Goal: Find specific page/section: Find specific page/section

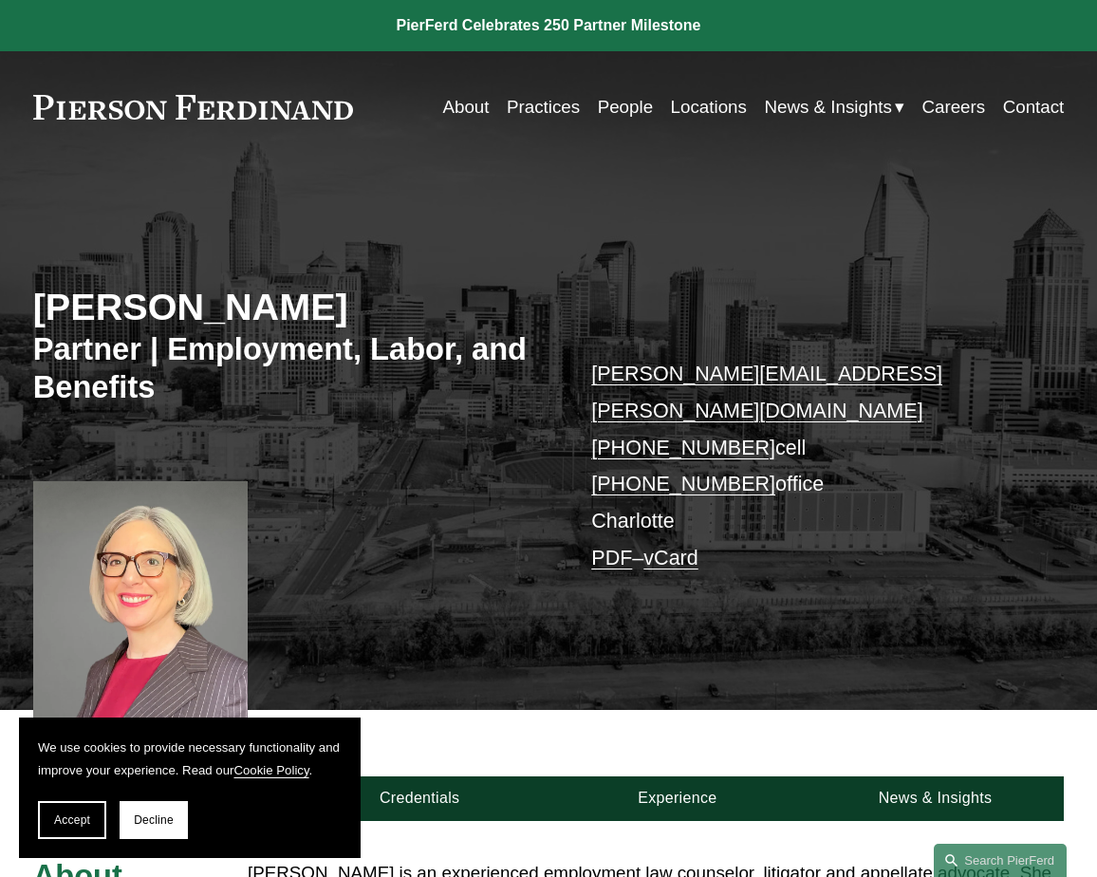
click at [65, 821] on span "Accept" at bounding box center [72, 819] width 36 height 13
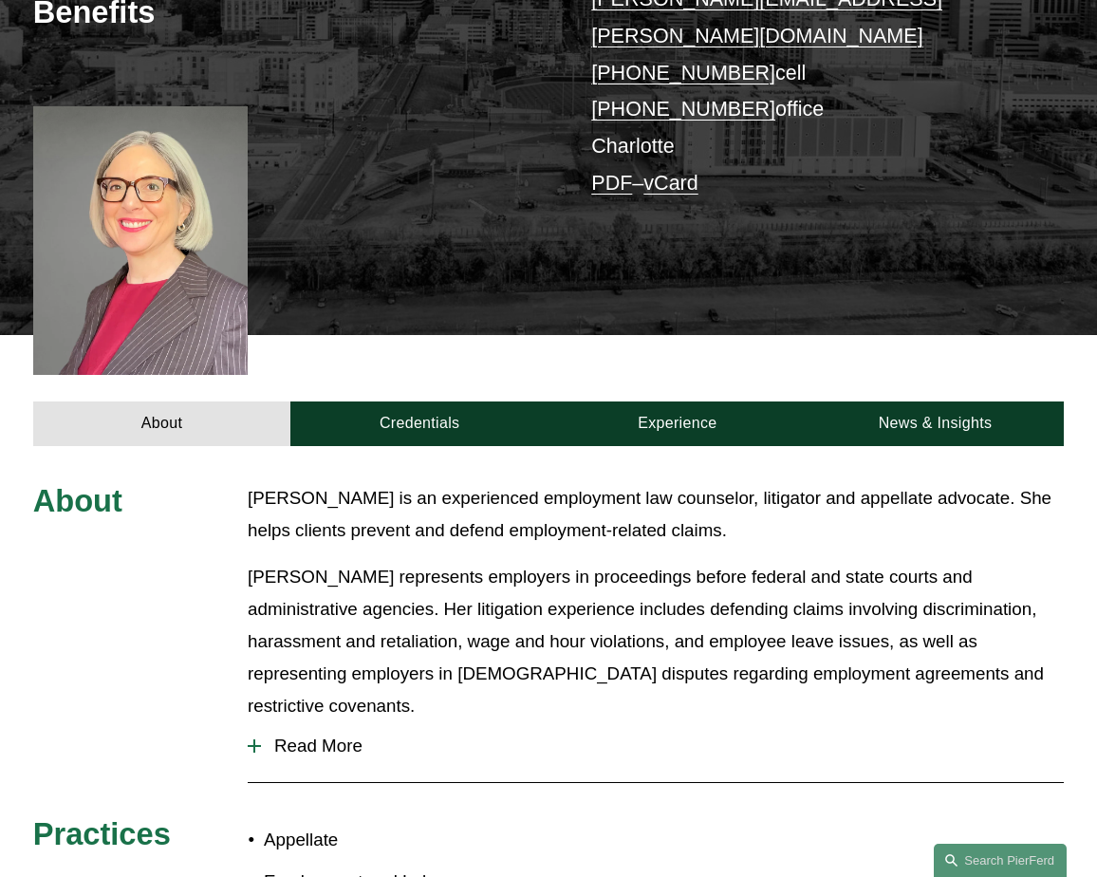
scroll to position [380, 0]
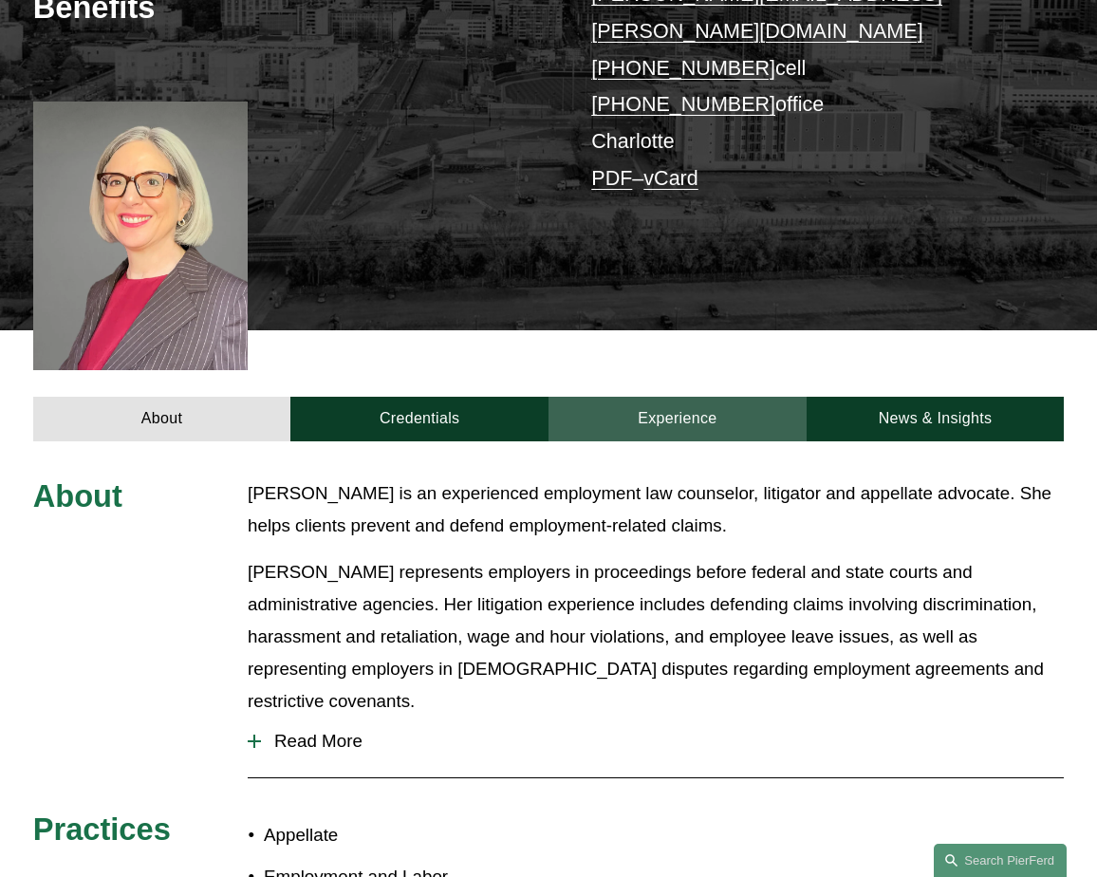
click at [673, 397] on link "Experience" at bounding box center [678, 419] width 258 height 45
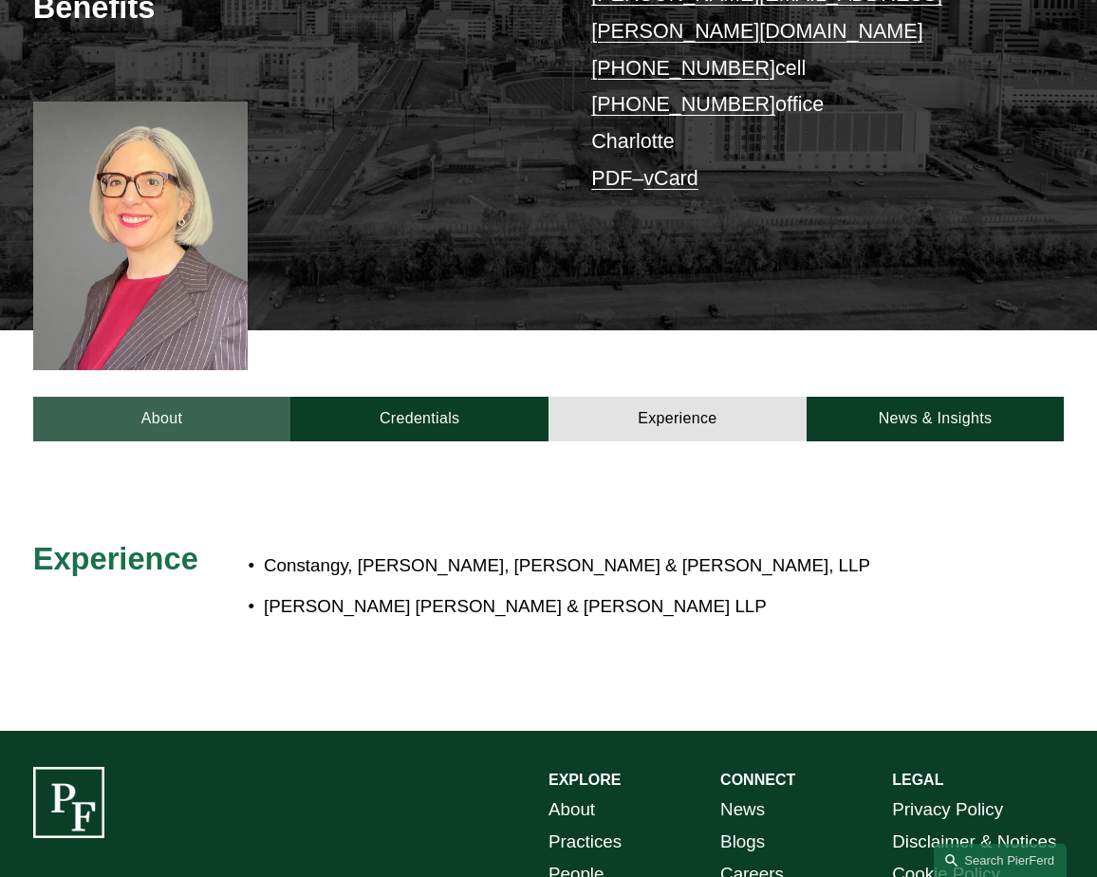
click at [150, 397] on link "About" at bounding box center [162, 419] width 258 height 45
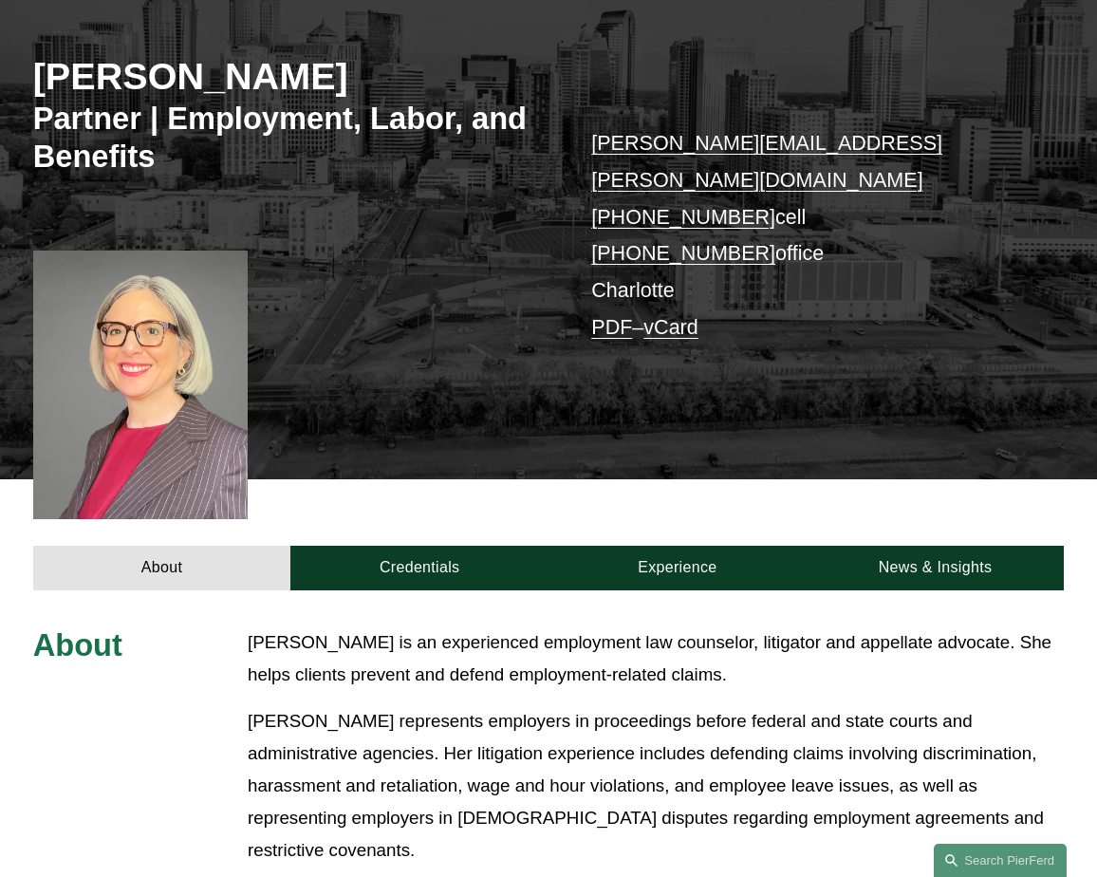
scroll to position [190, 0]
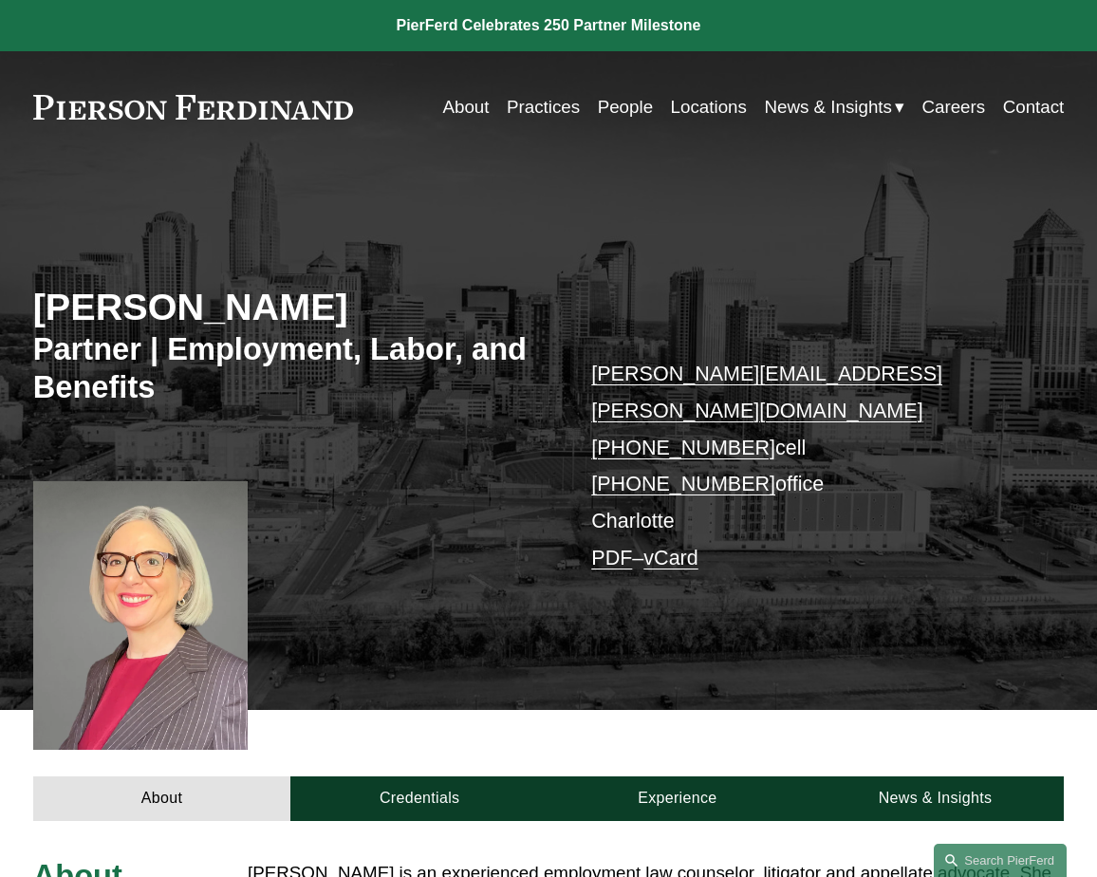
click at [692, 102] on link "Locations" at bounding box center [709, 107] width 76 height 36
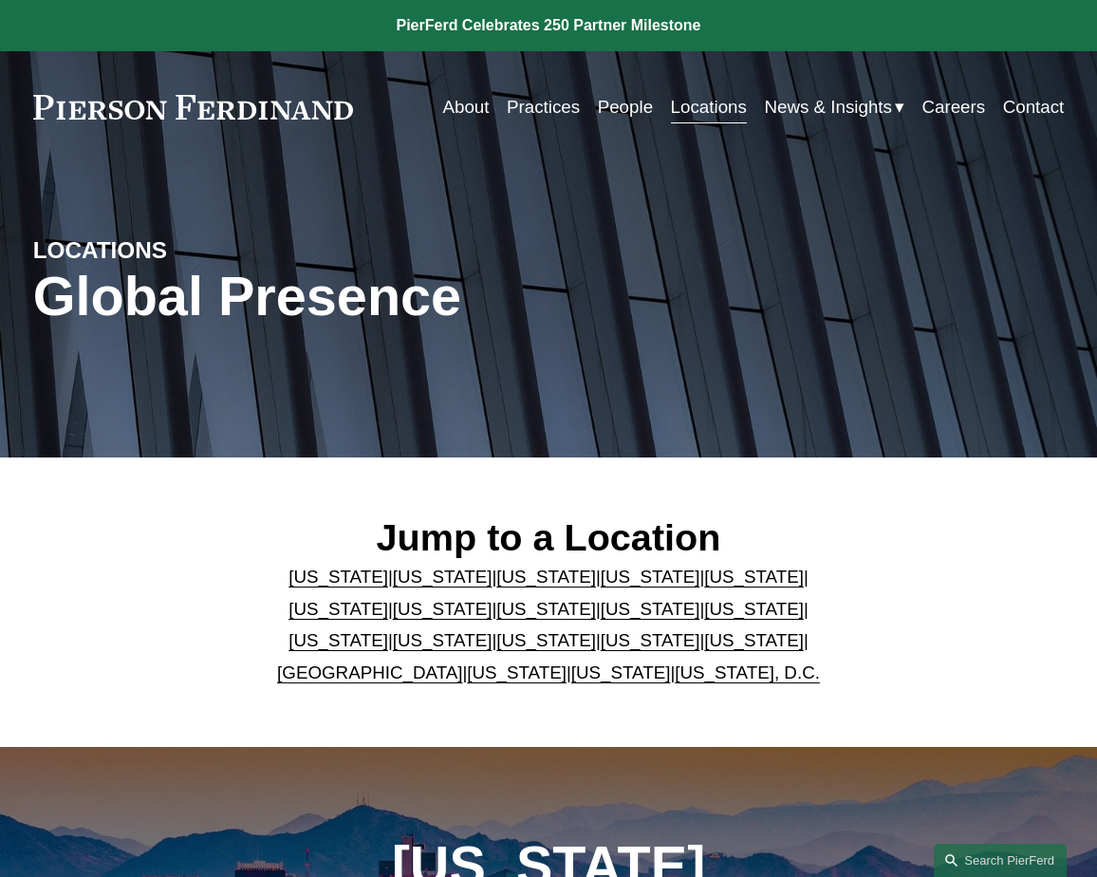
click at [493, 630] on link "[US_STATE]" at bounding box center [443, 640] width 100 height 20
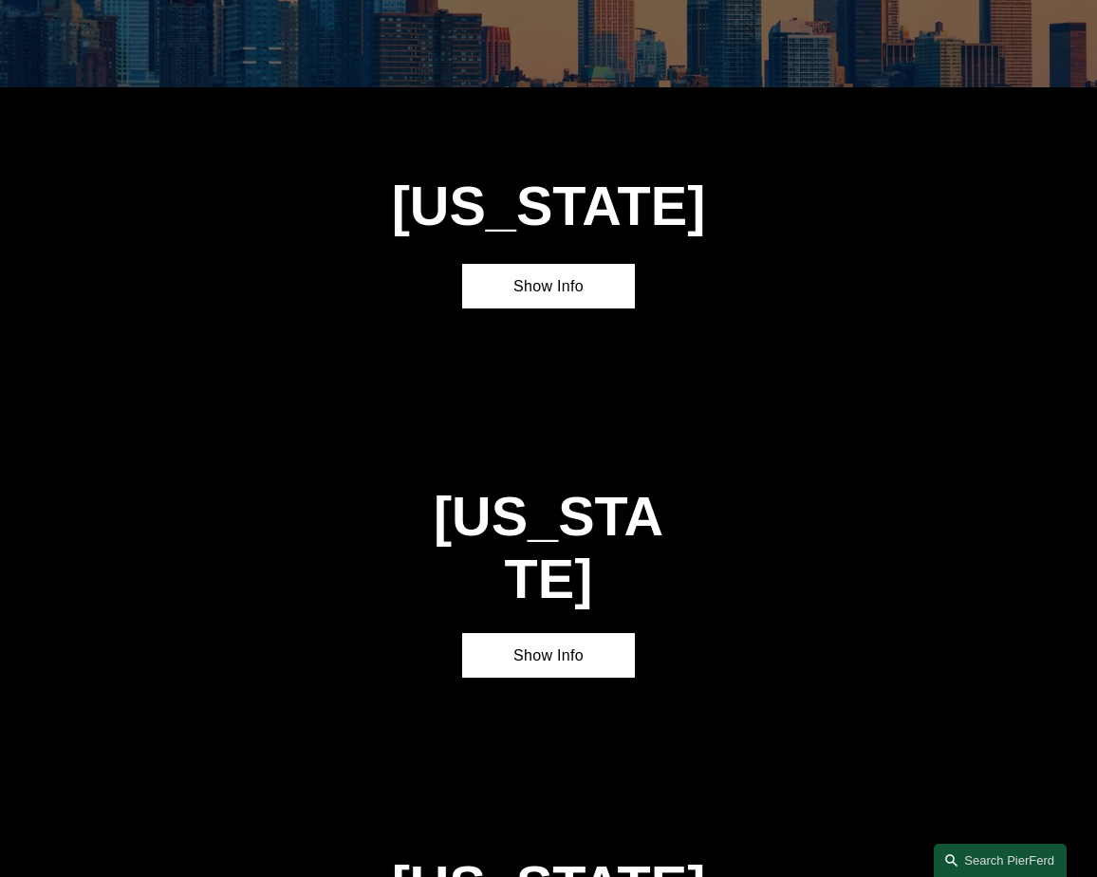
scroll to position [4208, 0]
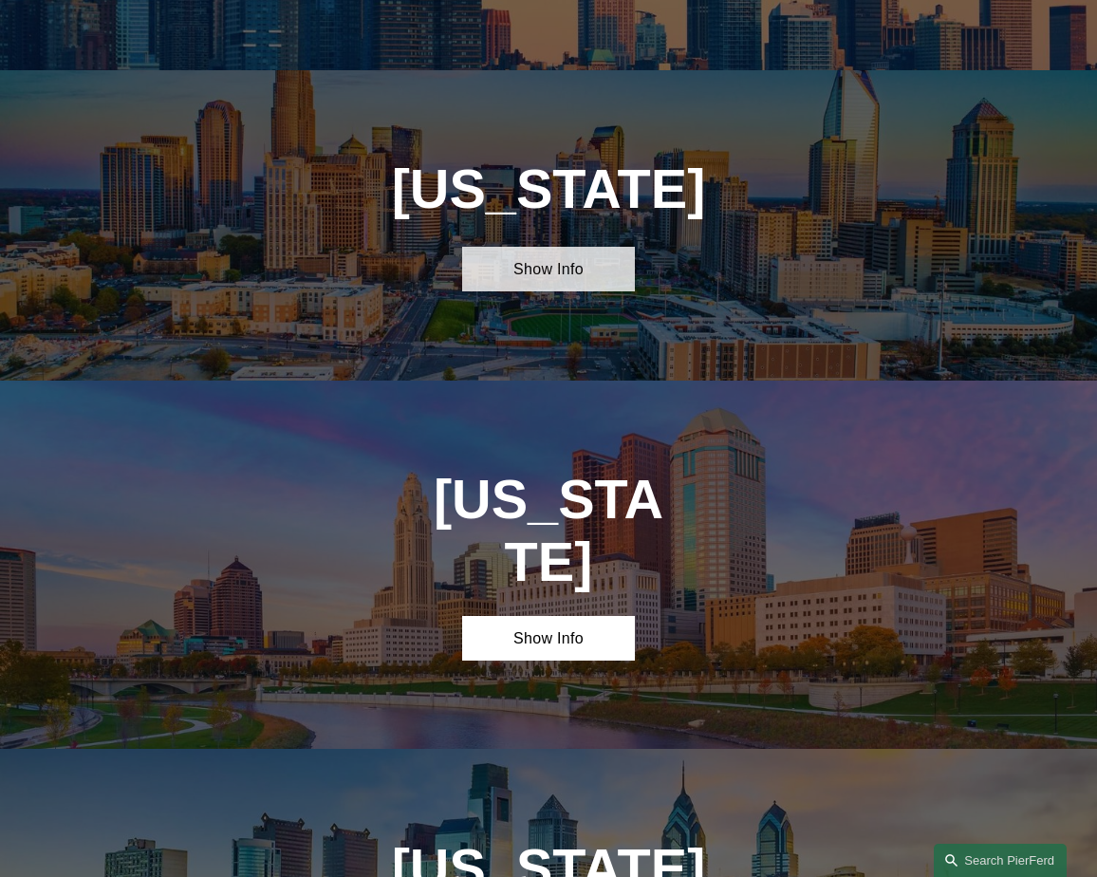
click at [523, 247] on link "Show Info" at bounding box center [548, 269] width 172 height 45
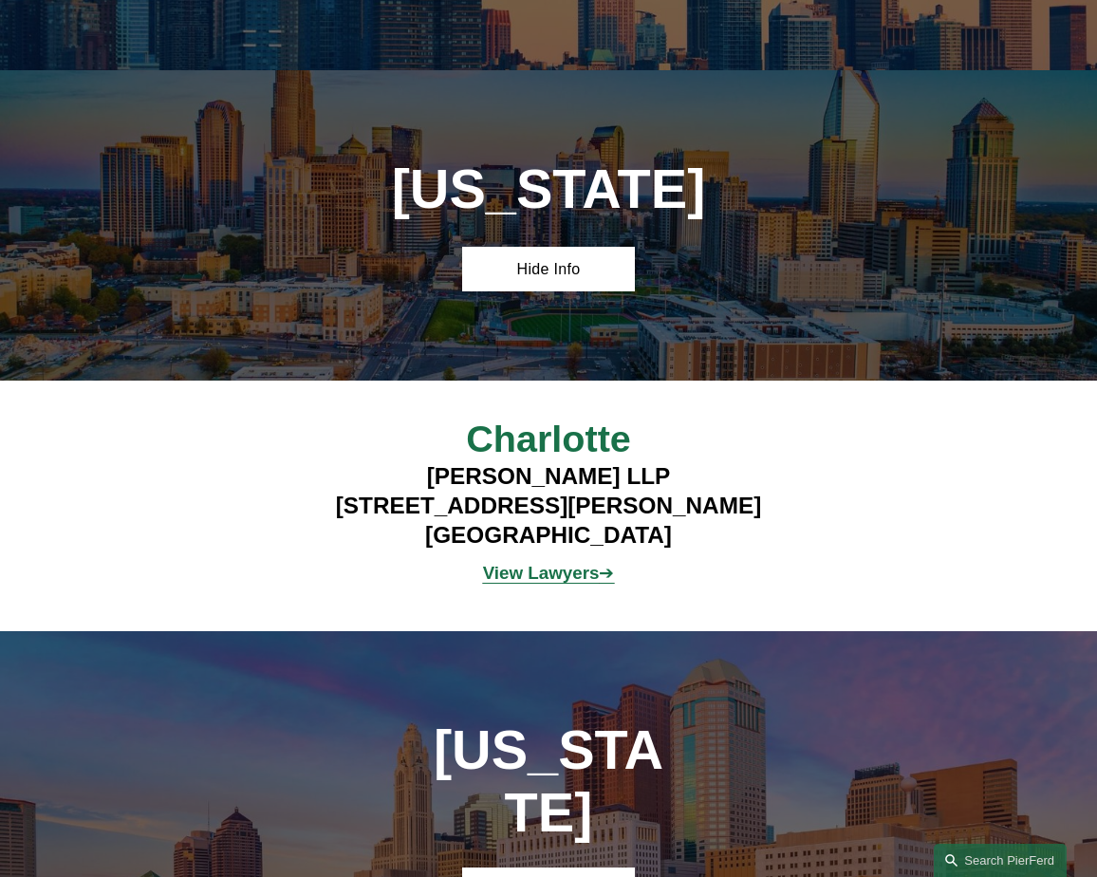
click at [542, 563] on strong "View Lawyers" at bounding box center [541, 573] width 117 height 20
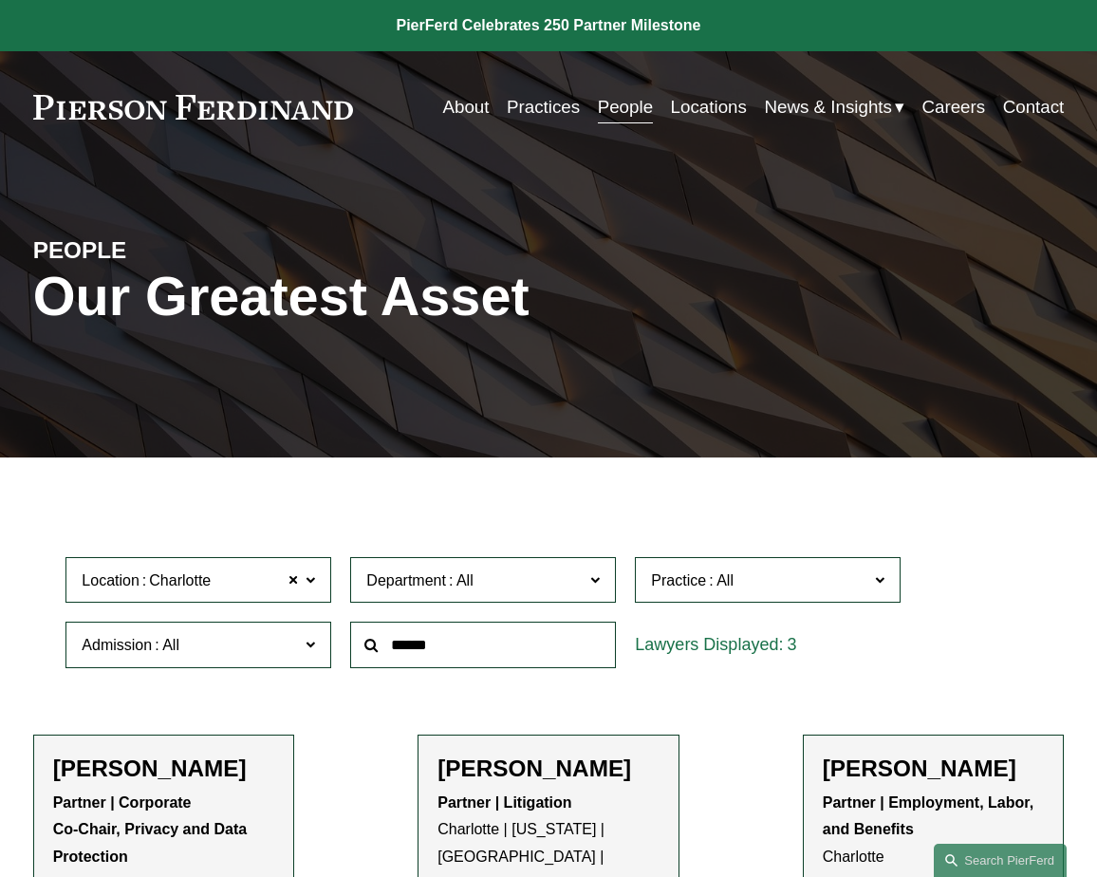
click at [580, 195] on div "PEOPLE Our Greatest Asset" at bounding box center [548, 310] width 1097 height 294
